Goal: Book appointment/travel/reservation

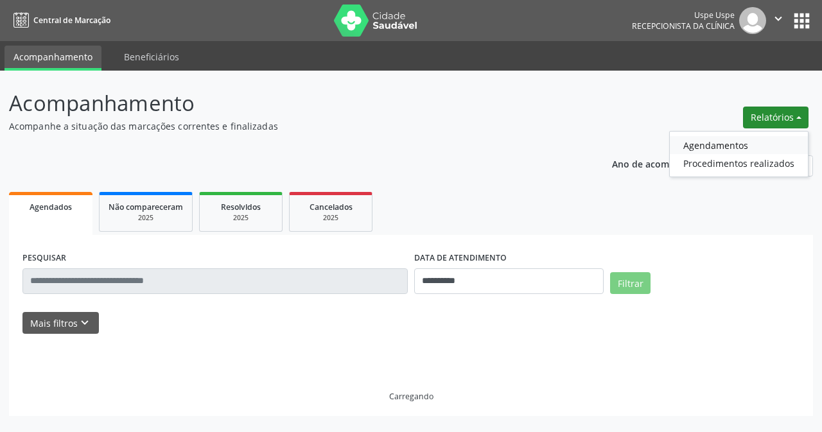
click at [707, 146] on link "Agendamentos" at bounding box center [739, 145] width 138 height 18
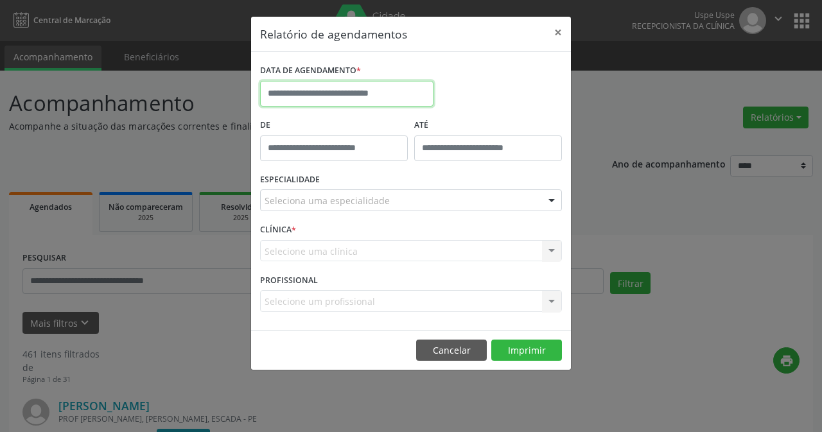
click at [398, 89] on input "text" at bounding box center [346, 94] width 173 height 26
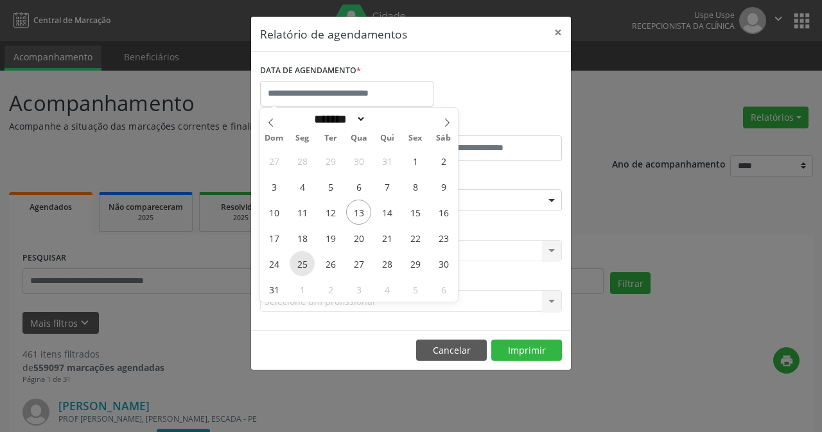
click at [308, 269] on span "25" at bounding box center [302, 263] width 25 height 25
type input "**********"
click at [308, 269] on span "25" at bounding box center [302, 263] width 25 height 25
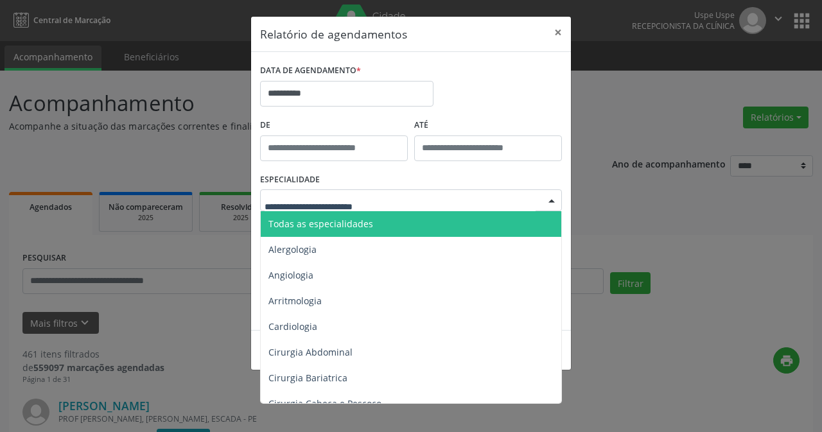
click at [342, 229] on span "Todas as especialidades" at bounding box center [321, 224] width 105 height 12
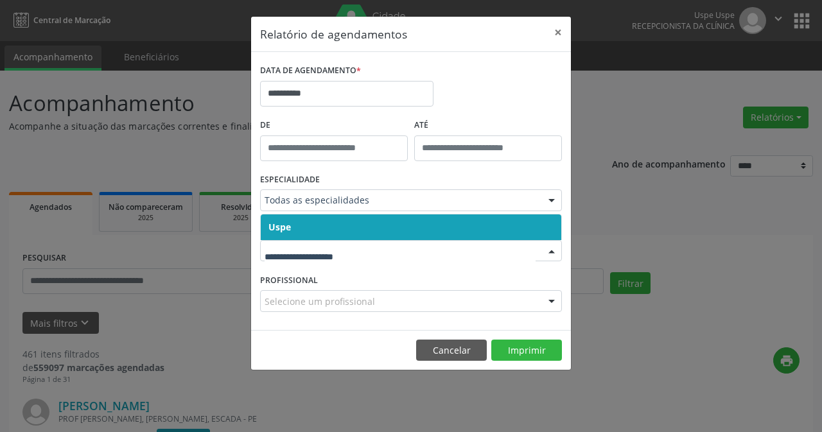
click at [333, 233] on span "Uspe" at bounding box center [411, 228] width 301 height 26
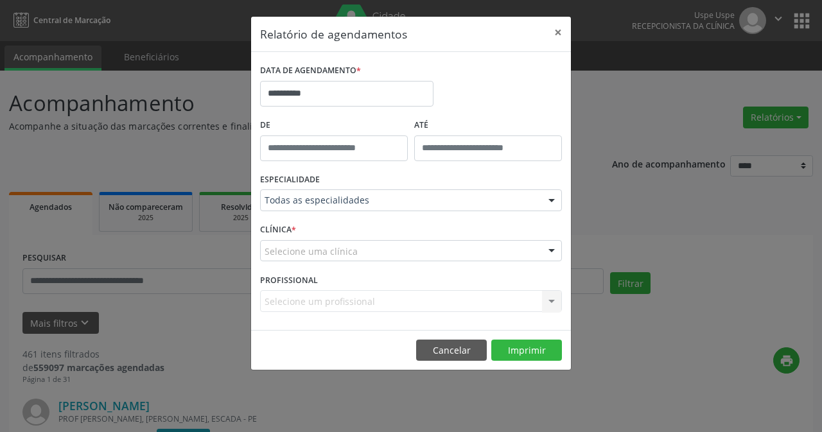
click at [334, 243] on div "Selecione uma clínica" at bounding box center [411, 251] width 302 height 22
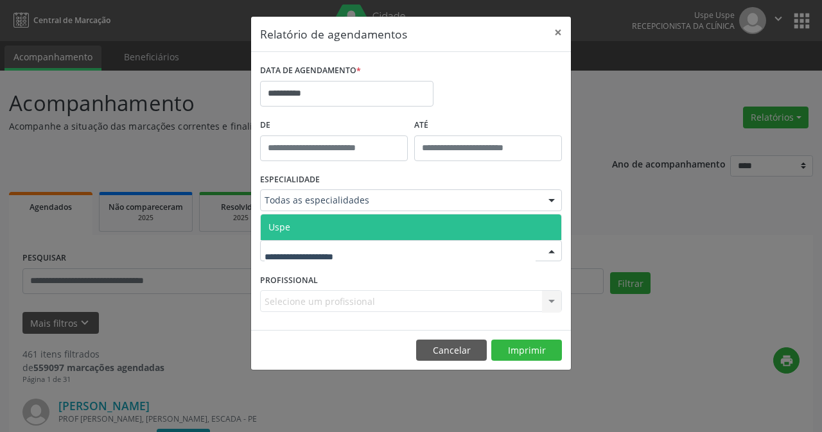
drag, startPoint x: 332, startPoint y: 221, endPoint x: 321, endPoint y: 258, distance: 38.0
click at [331, 221] on span "Uspe" at bounding box center [411, 228] width 301 height 26
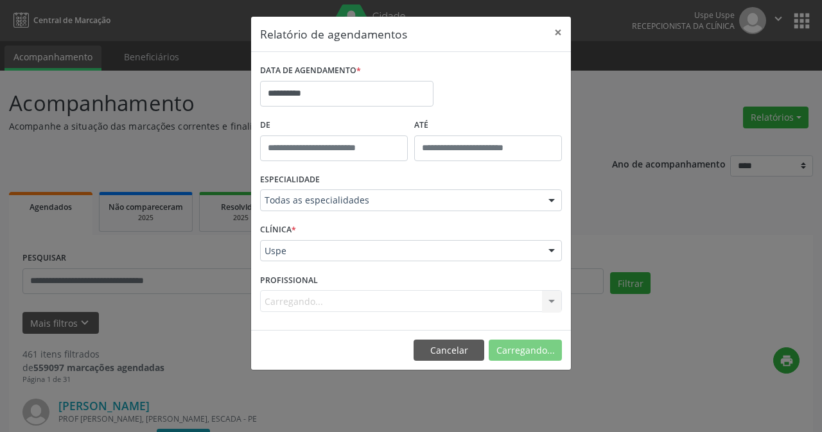
click at [298, 296] on div "Carregando... Nenhum resultado encontrado para: " " Não há nenhuma opção para s…" at bounding box center [411, 301] width 302 height 22
click at [299, 306] on div "Carregando... Nenhum resultado encontrado para: " " Não há nenhuma opção para s…" at bounding box center [411, 301] width 302 height 22
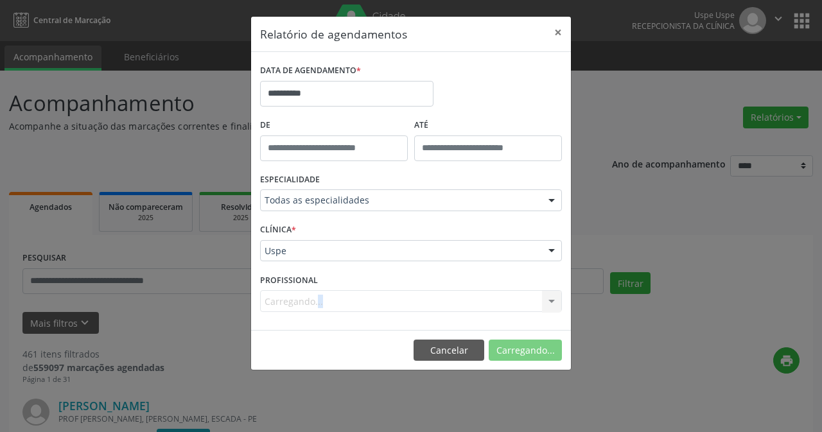
click at [298, 303] on div "Carregando... Nenhum resultado encontrado para: " " Não há nenhuma opção para s…" at bounding box center [411, 301] width 302 height 22
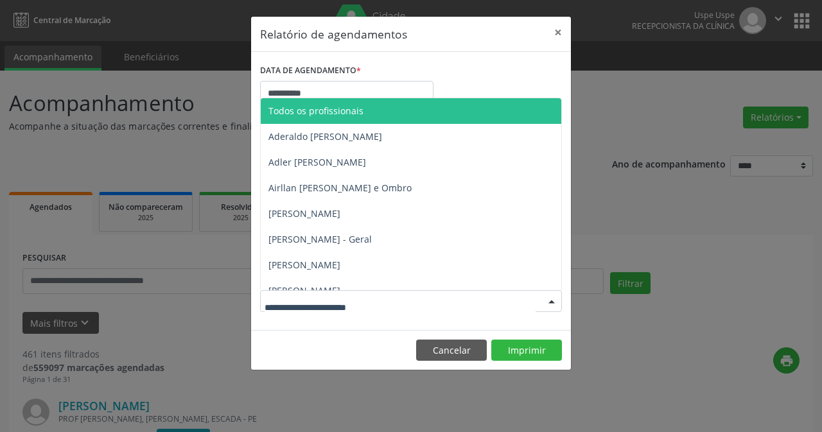
click at [295, 294] on div at bounding box center [411, 301] width 302 height 22
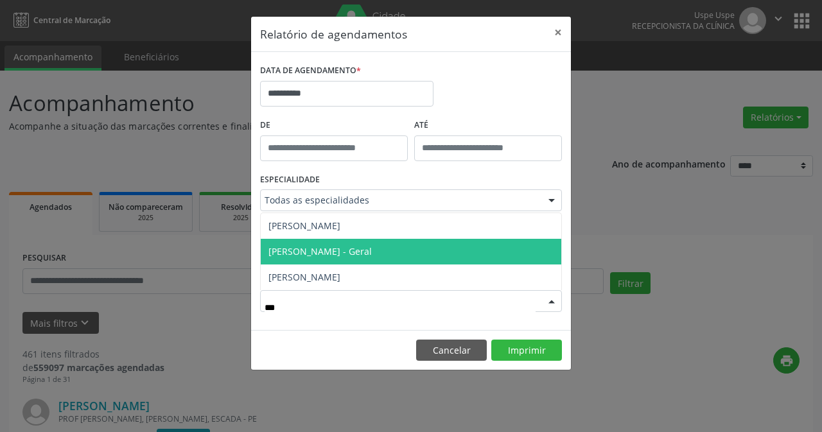
click at [375, 254] on span "[PERSON_NAME] - Geral" at bounding box center [411, 252] width 301 height 26
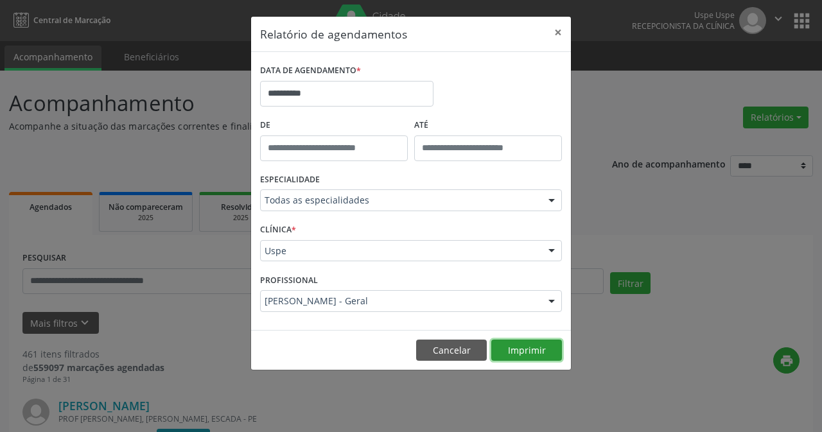
click at [508, 343] on button "Imprimir" at bounding box center [527, 351] width 71 height 22
click at [368, 294] on div "[PERSON_NAME] - Geral" at bounding box center [411, 301] width 302 height 22
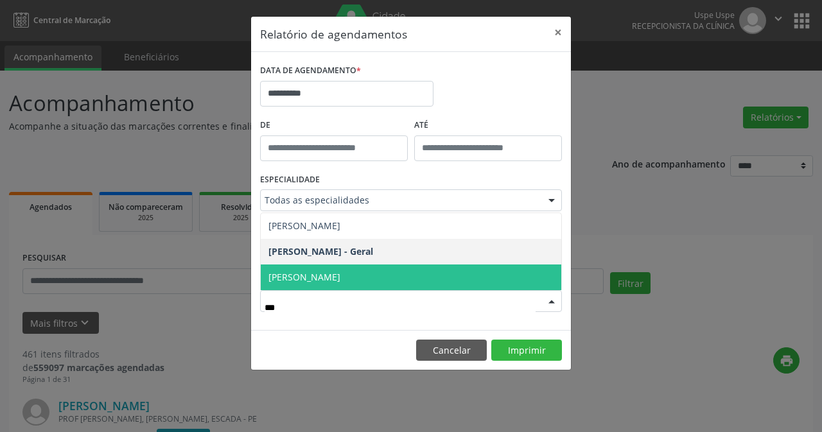
type input "****"
click at [396, 276] on span "[PERSON_NAME]" at bounding box center [411, 278] width 301 height 26
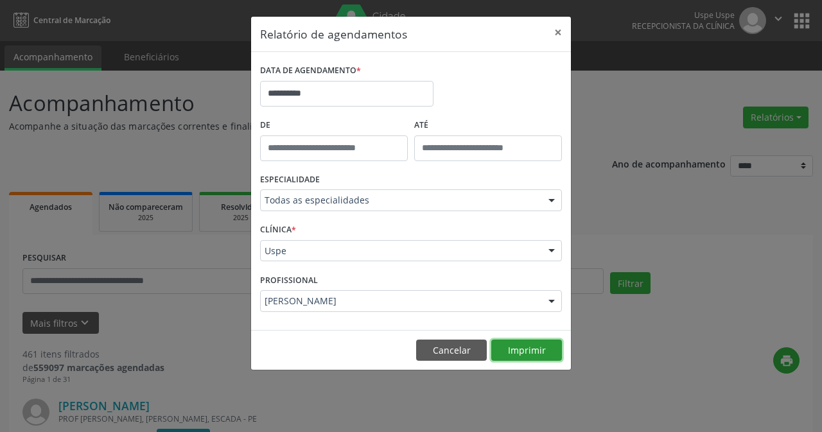
click at [537, 353] on button "Imprimir" at bounding box center [527, 351] width 71 height 22
